Goal: Use online tool/utility: Utilize a website feature to perform a specific function

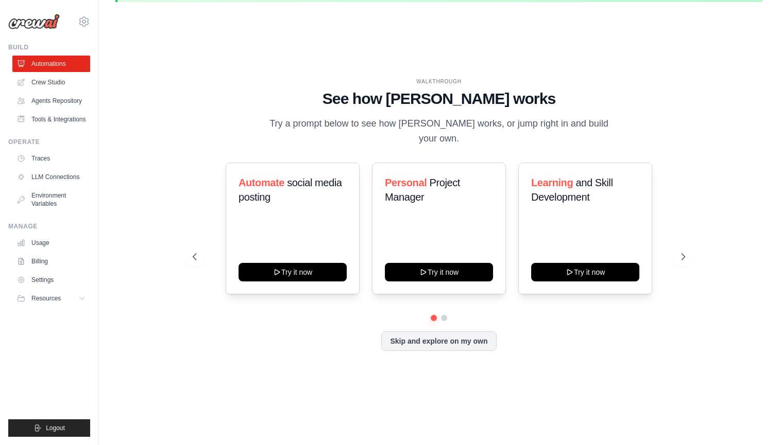
scroll to position [36, 0]
click at [683, 254] on icon at bounding box center [684, 257] width 10 height 10
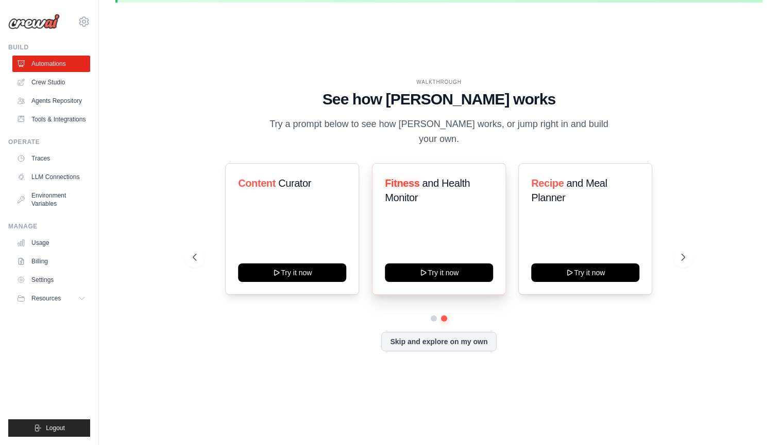
click at [451, 252] on div "Fitness and Health Monitor Try it now" at bounding box center [439, 229] width 134 height 132
click at [449, 263] on button "Try it now" at bounding box center [439, 272] width 108 height 19
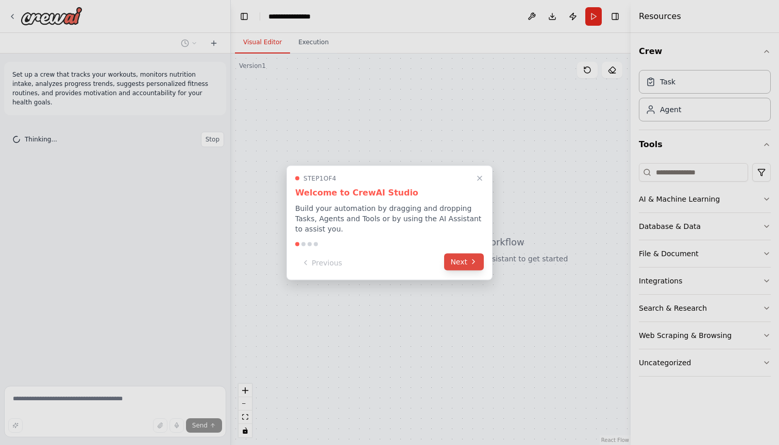
click at [469, 269] on button "Next" at bounding box center [464, 261] width 40 height 17
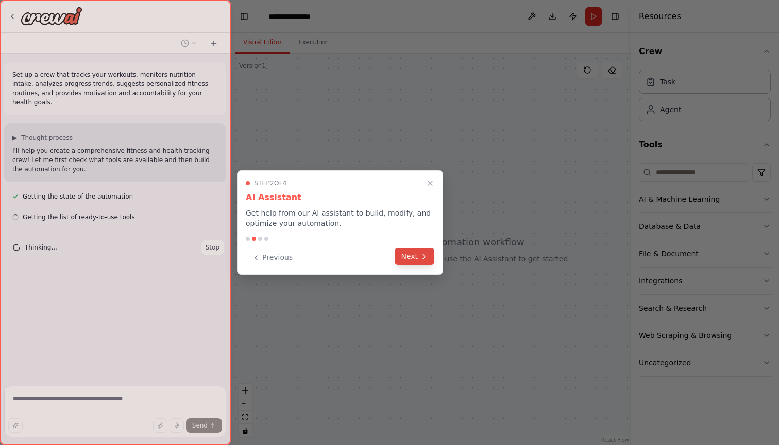
click at [403, 258] on button "Next" at bounding box center [415, 256] width 40 height 17
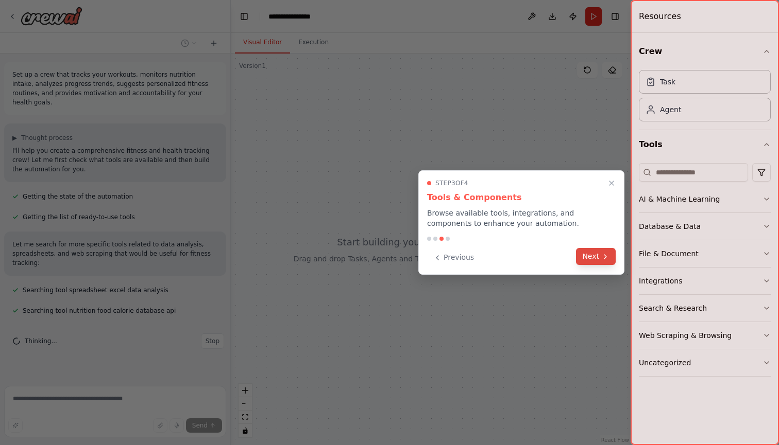
click at [594, 259] on button "Next" at bounding box center [596, 256] width 40 height 17
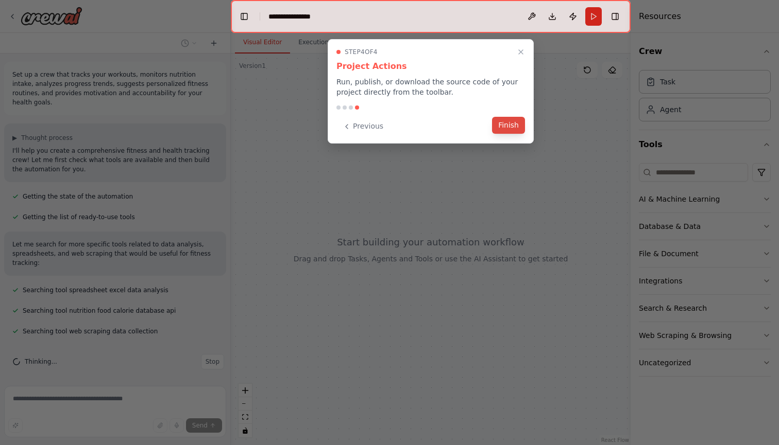
click at [515, 126] on button "Finish" at bounding box center [508, 125] width 33 height 17
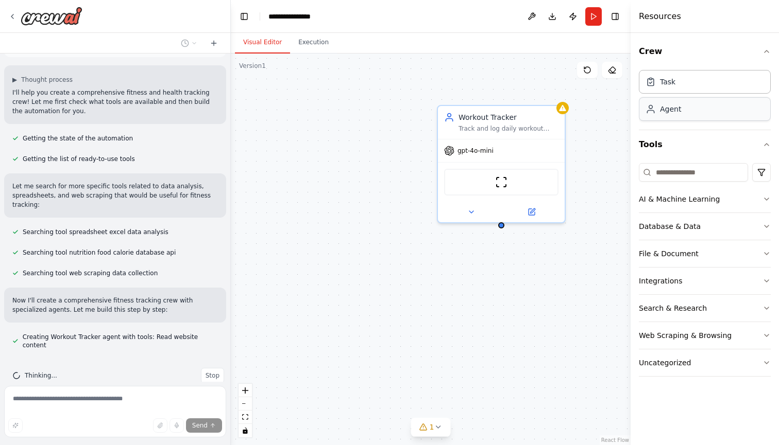
scroll to position [79, 0]
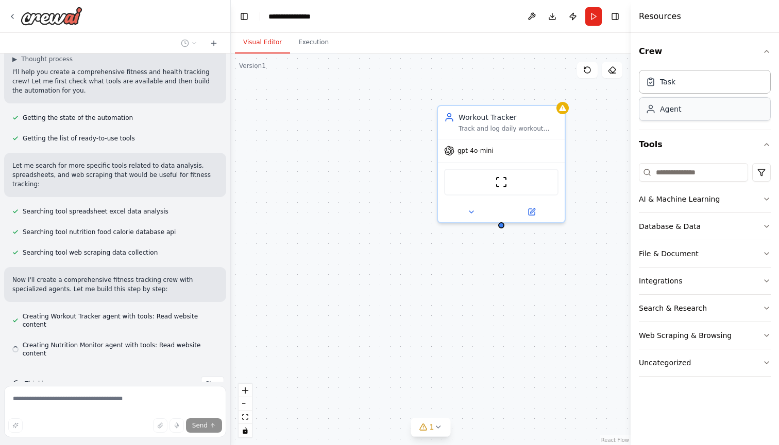
click at [675, 106] on div "Agent" at bounding box center [670, 109] width 21 height 10
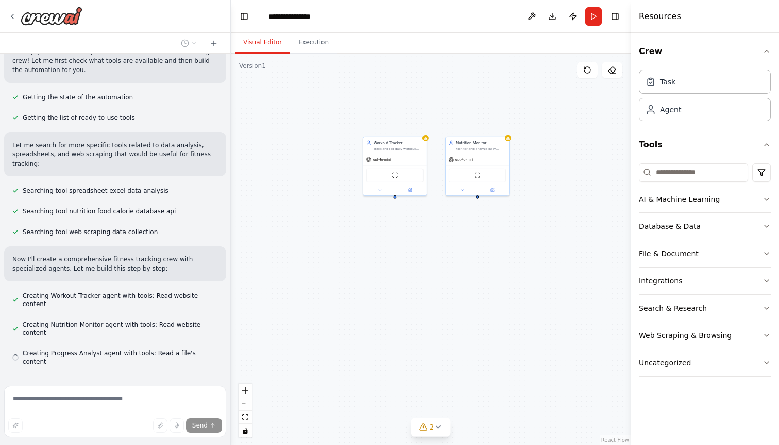
drag, startPoint x: 537, startPoint y: 245, endPoint x: 411, endPoint y: 245, distance: 125.2
click at [411, 245] on div "Workout Tracker Track and log daily workout activities for {user_name}, recordi…" at bounding box center [431, 250] width 400 height 392
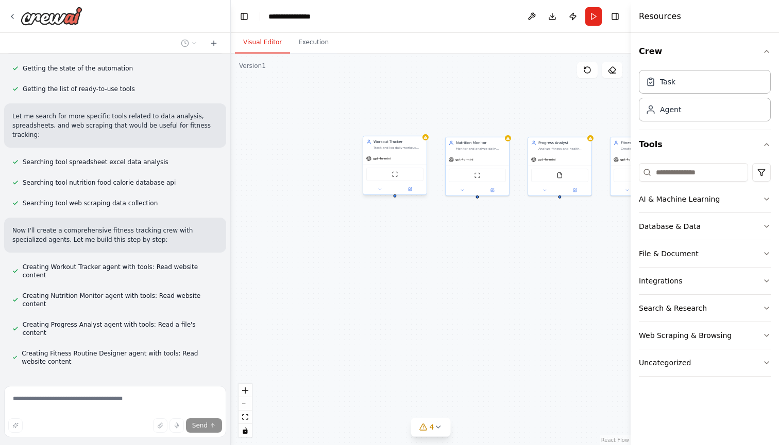
click at [405, 157] on div "gpt-4o-mini" at bounding box center [394, 158] width 63 height 11
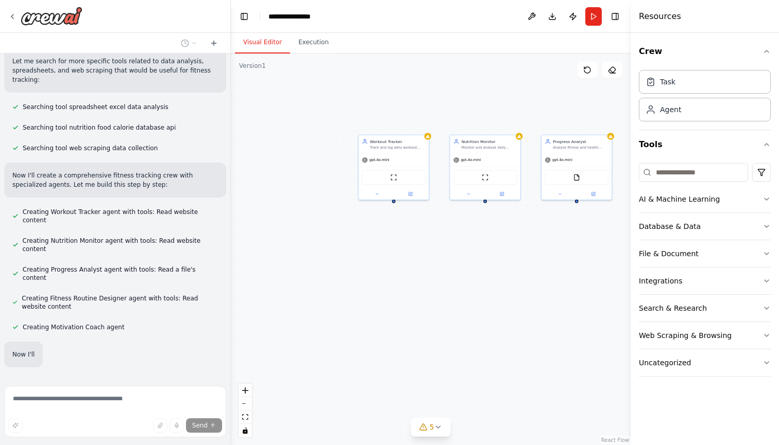
scroll to position [203, 0]
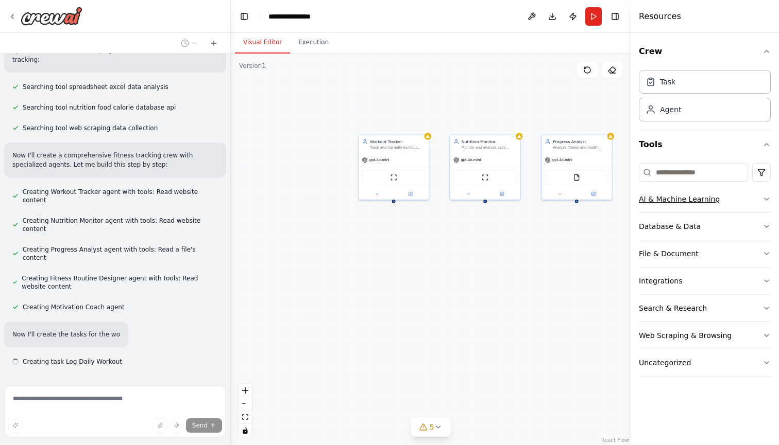
click at [684, 202] on div "AI & Machine Learning" at bounding box center [679, 199] width 81 height 10
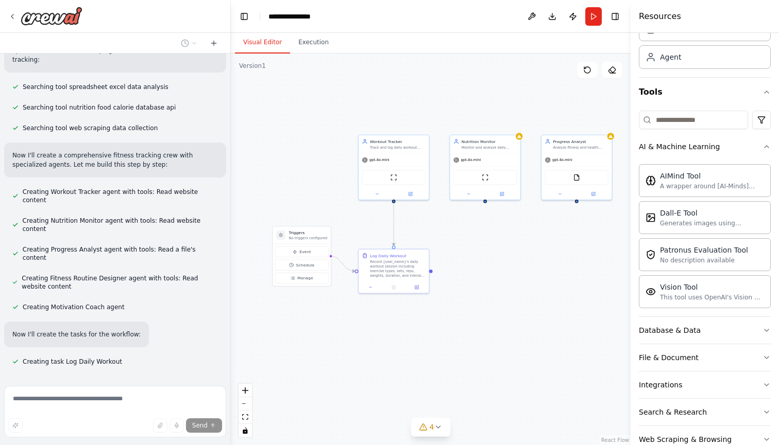
scroll to position [88, 0]
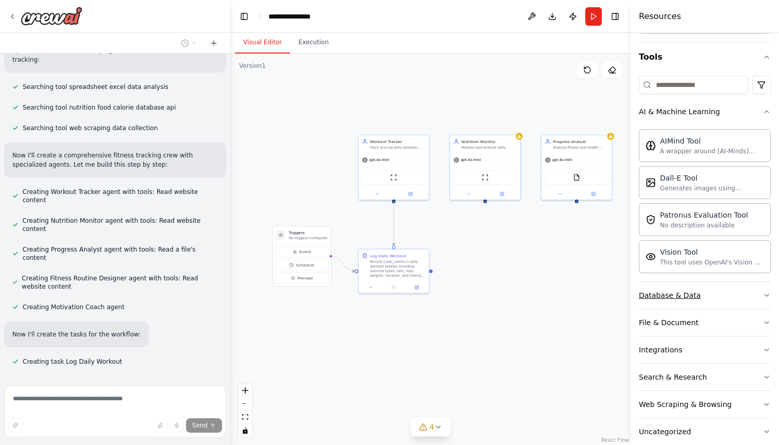
click at [697, 292] on button "Database & Data" at bounding box center [705, 295] width 132 height 27
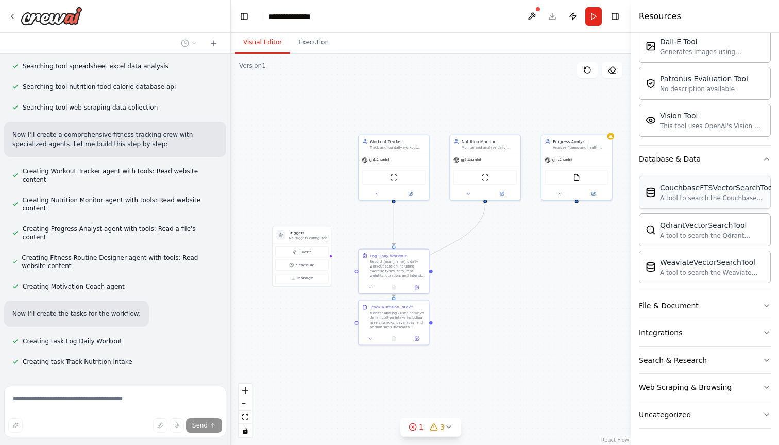
scroll to position [224, 0]
click at [693, 313] on button "File & Document" at bounding box center [705, 306] width 132 height 27
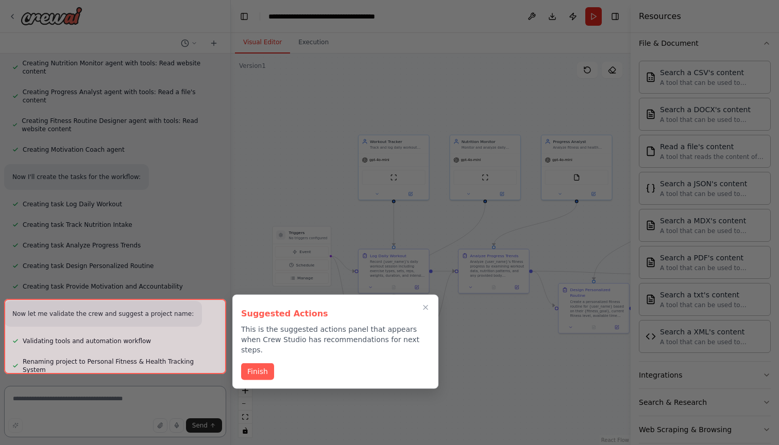
scroll to position [753, 0]
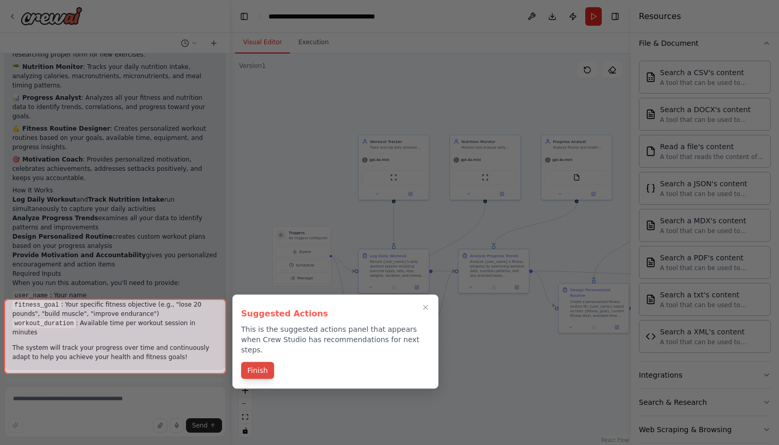
click at [265, 366] on button "Finish" at bounding box center [257, 371] width 33 height 17
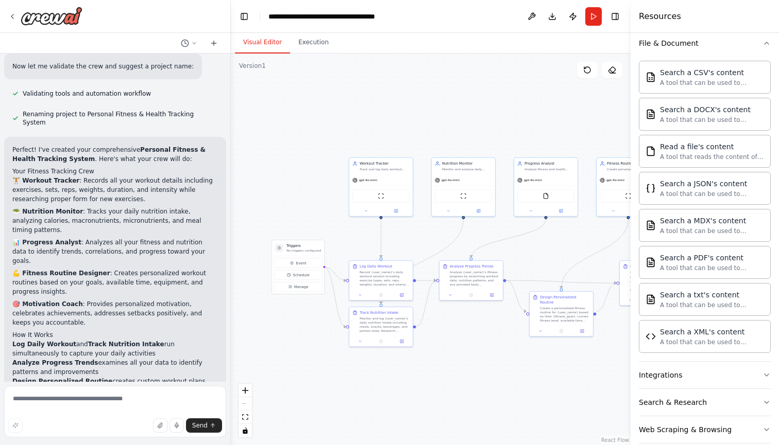
scroll to position [464, 0]
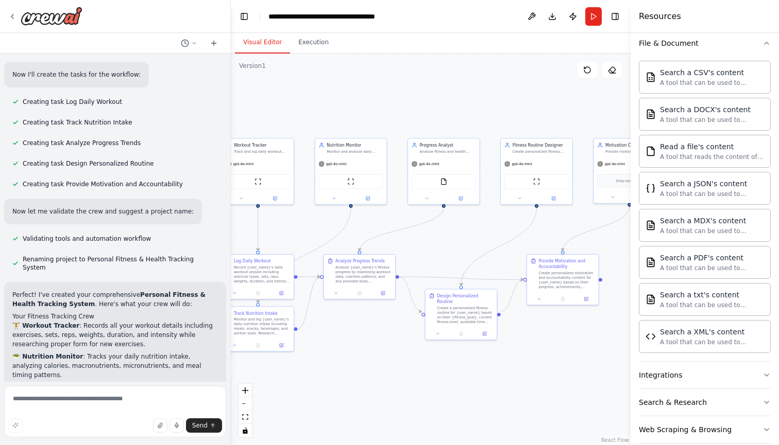
drag, startPoint x: 474, startPoint y: 128, endPoint x: 363, endPoint y: 111, distance: 112.6
click at [363, 111] on div ".deletable-edge-delete-btn { width: 20px; height: 20px; border: 0px solid #ffff…" at bounding box center [431, 250] width 400 height 392
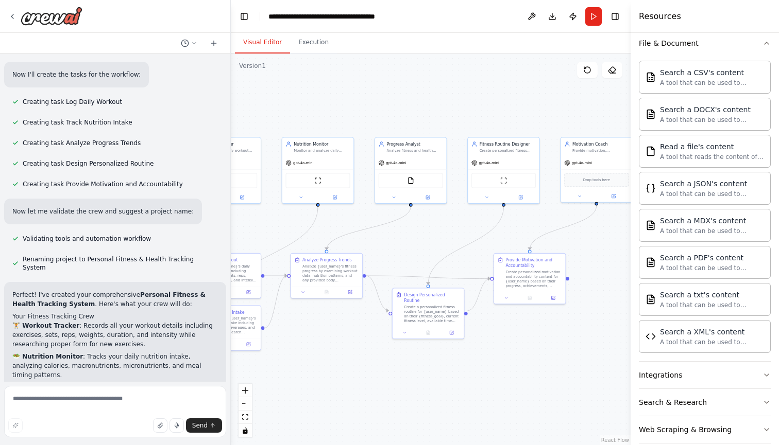
drag, startPoint x: 346, startPoint y: 110, endPoint x: 318, endPoint y: 110, distance: 27.8
click at [318, 110] on div ".deletable-edge-delete-btn { width: 20px; height: 20px; border: 0px solid #ffff…" at bounding box center [431, 250] width 400 height 392
